Goal: Information Seeking & Learning: Learn about a topic

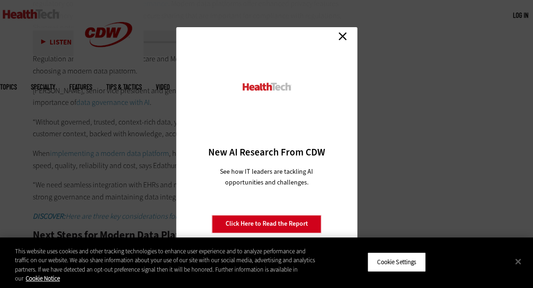
scroll to position [1703, 0]
click at [344, 35] on link "Close" at bounding box center [342, 36] width 14 height 14
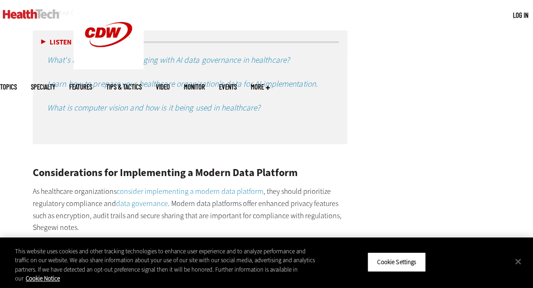
scroll to position [1502, 0]
